Goal: Navigation & Orientation: Go to known website

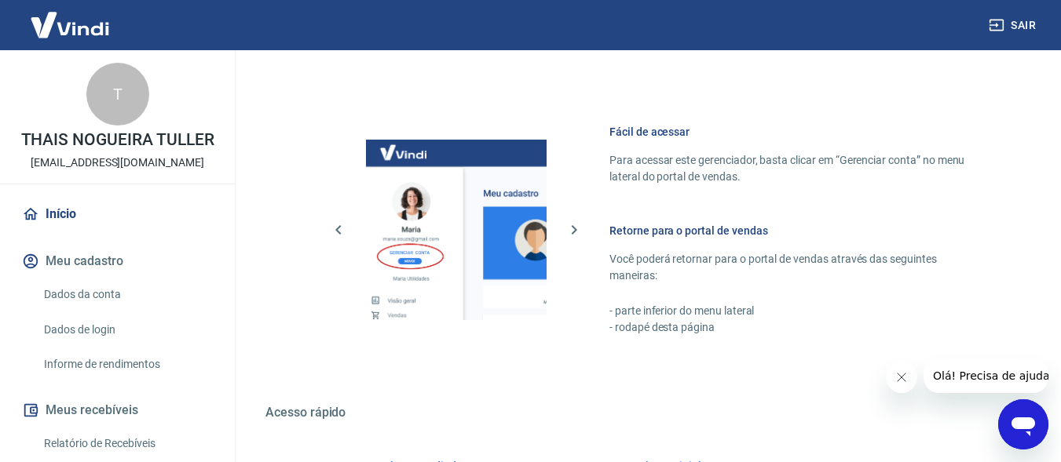
scroll to position [826, 0]
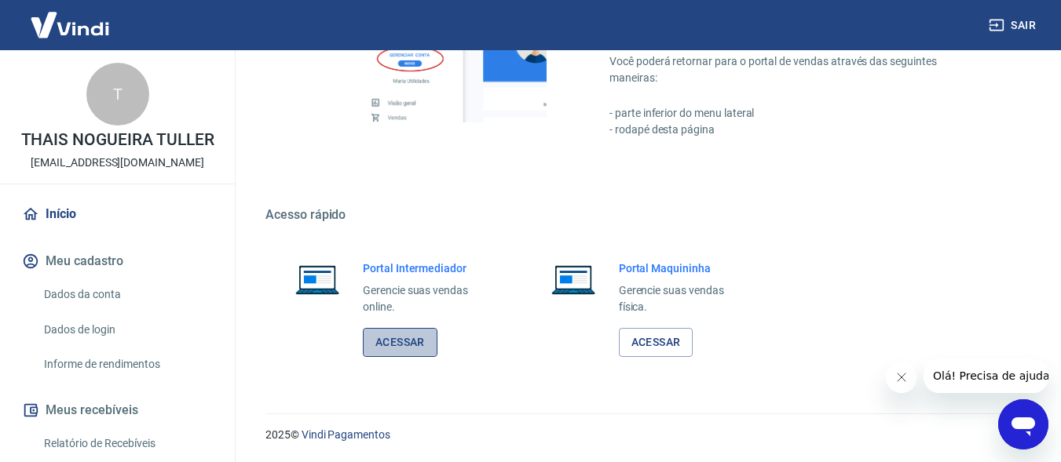
click at [402, 341] on link "Acessar" at bounding box center [400, 342] width 75 height 29
